Goal: Task Accomplishment & Management: Manage account settings

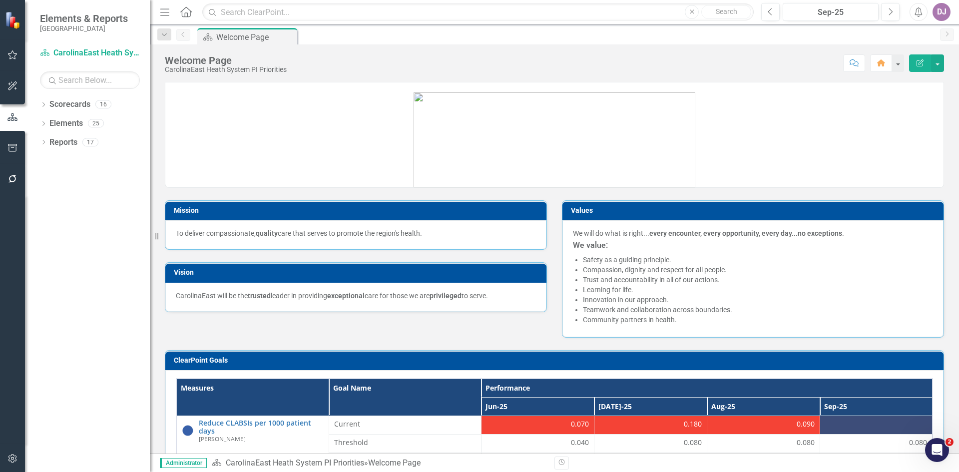
click at [941, 8] on div "DJ" at bounding box center [942, 12] width 18 height 18
click at [911, 32] on link "User Edit Profile" at bounding box center [910, 30] width 79 height 18
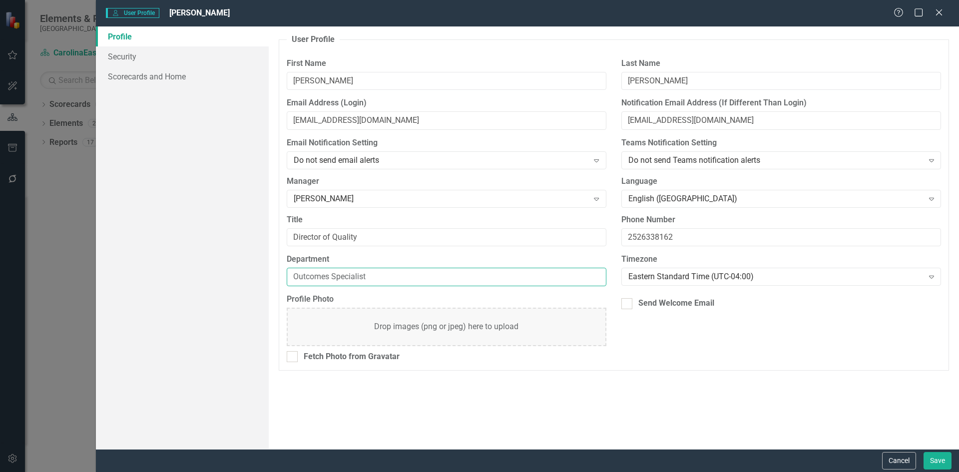
drag, startPoint x: 294, startPoint y: 275, endPoint x: 384, endPoint y: 276, distance: 89.4
click at [384, 276] on input "Outcomes Specialist" at bounding box center [447, 277] width 320 height 18
click at [116, 58] on link "Security" at bounding box center [182, 56] width 173 height 20
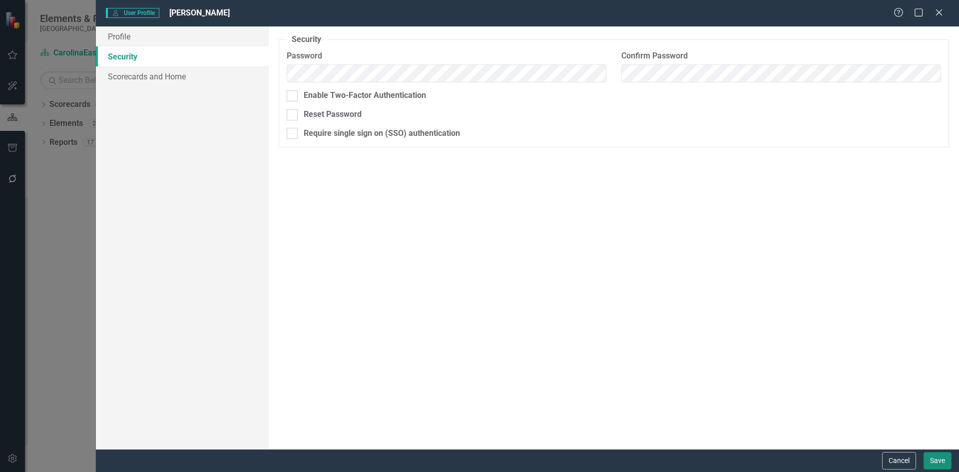
click at [941, 464] on button "Save" at bounding box center [938, 460] width 28 height 17
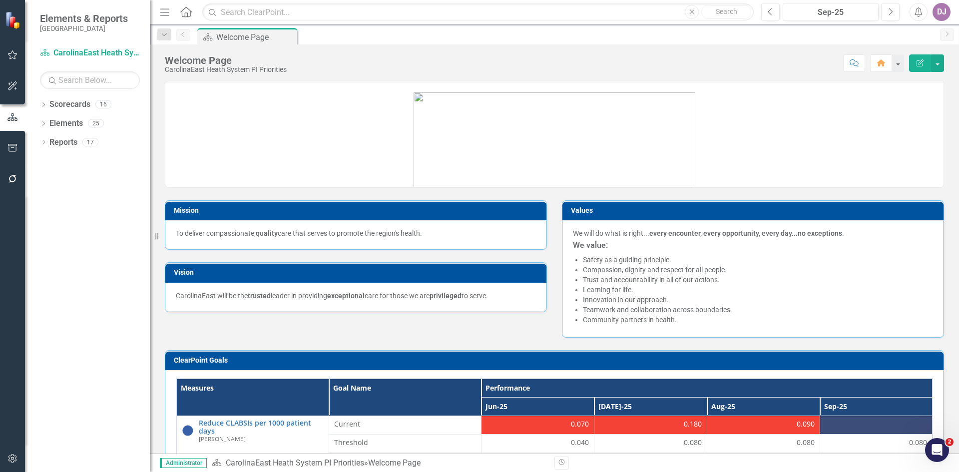
click at [941, 17] on div "DJ" at bounding box center [942, 12] width 18 height 18
click at [919, 31] on link "User Edit Profile" at bounding box center [910, 30] width 79 height 18
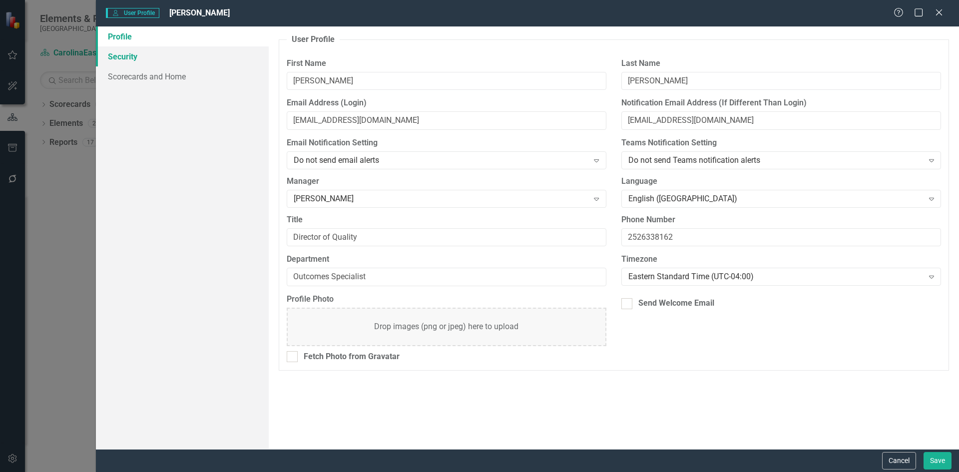
click at [114, 53] on link "Security" at bounding box center [182, 56] width 173 height 20
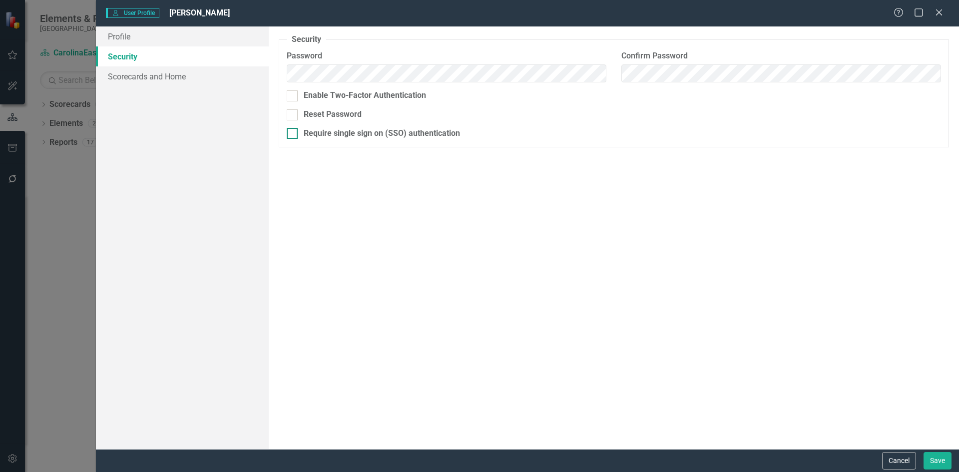
click at [291, 137] on div at bounding box center [292, 133] width 11 height 11
click at [291, 134] on input "Require single sign on (SSO) authentication" at bounding box center [290, 131] width 6 height 6
checkbox input "true"
click at [938, 462] on button "Save" at bounding box center [938, 460] width 28 height 17
